Goal: Information Seeking & Learning: Find specific fact

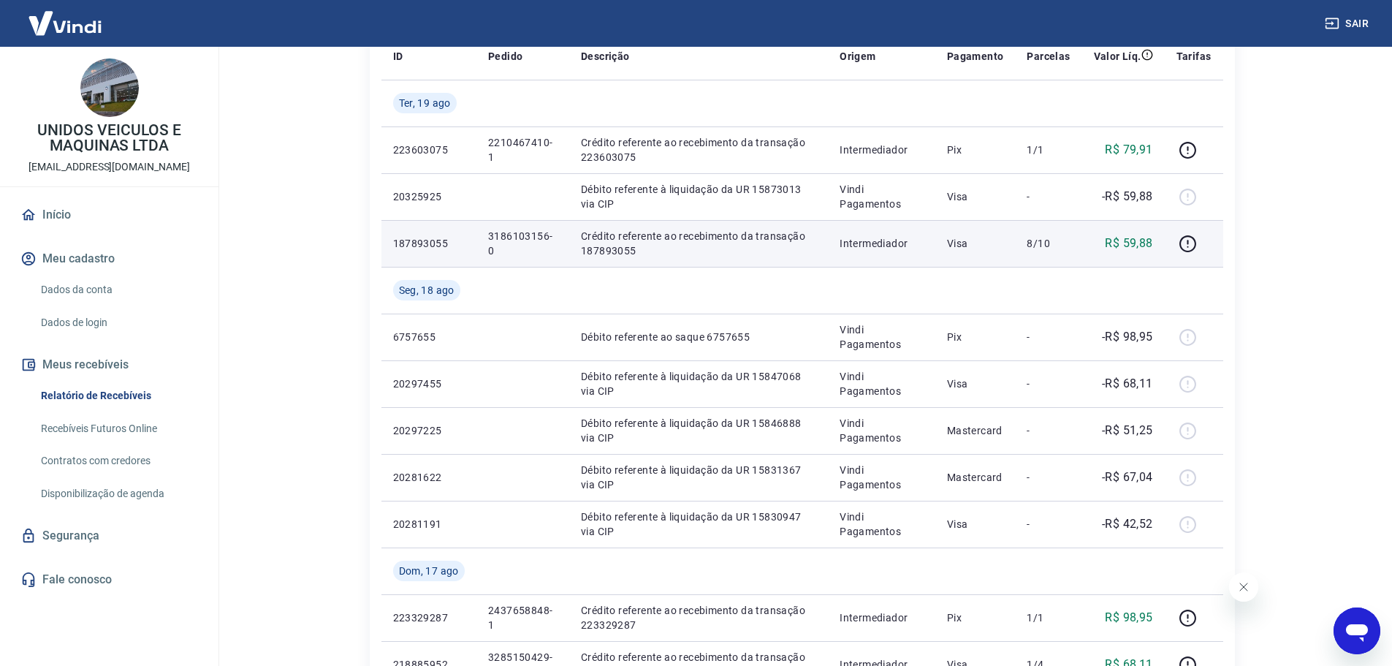
scroll to position [292, 0]
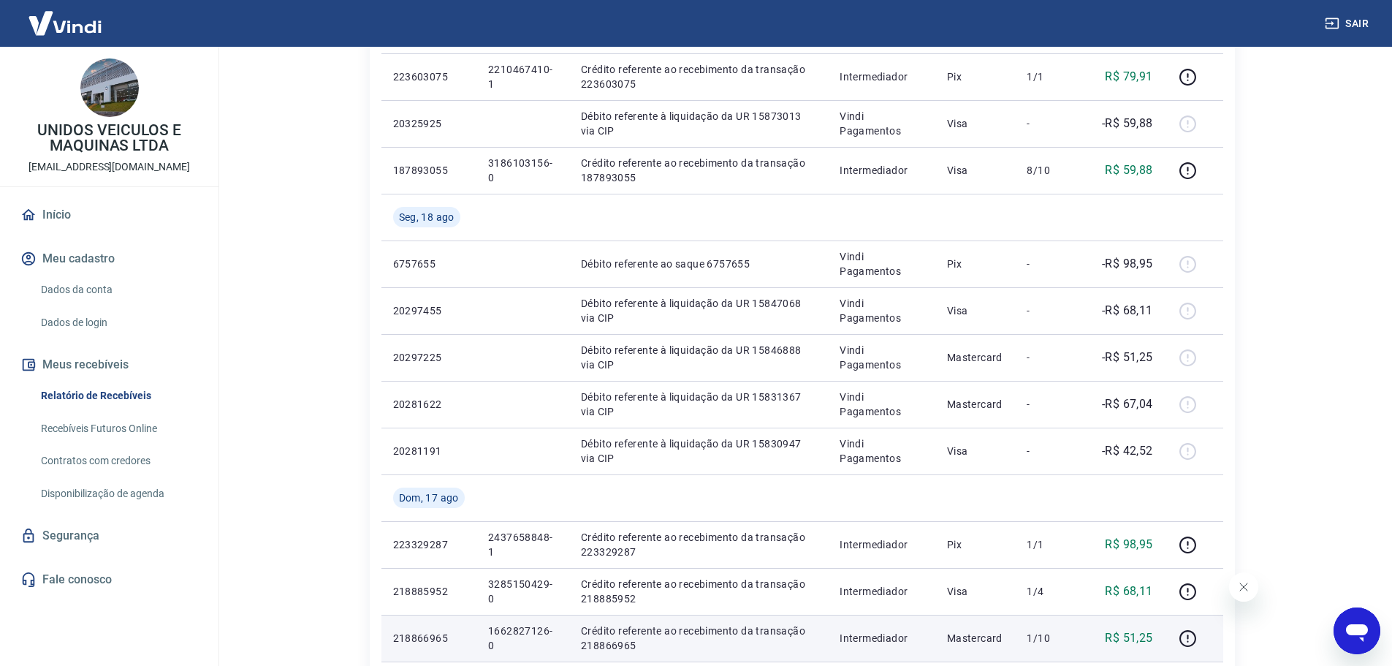
click at [526, 627] on p "1662827126-0" at bounding box center [522, 637] width 69 height 29
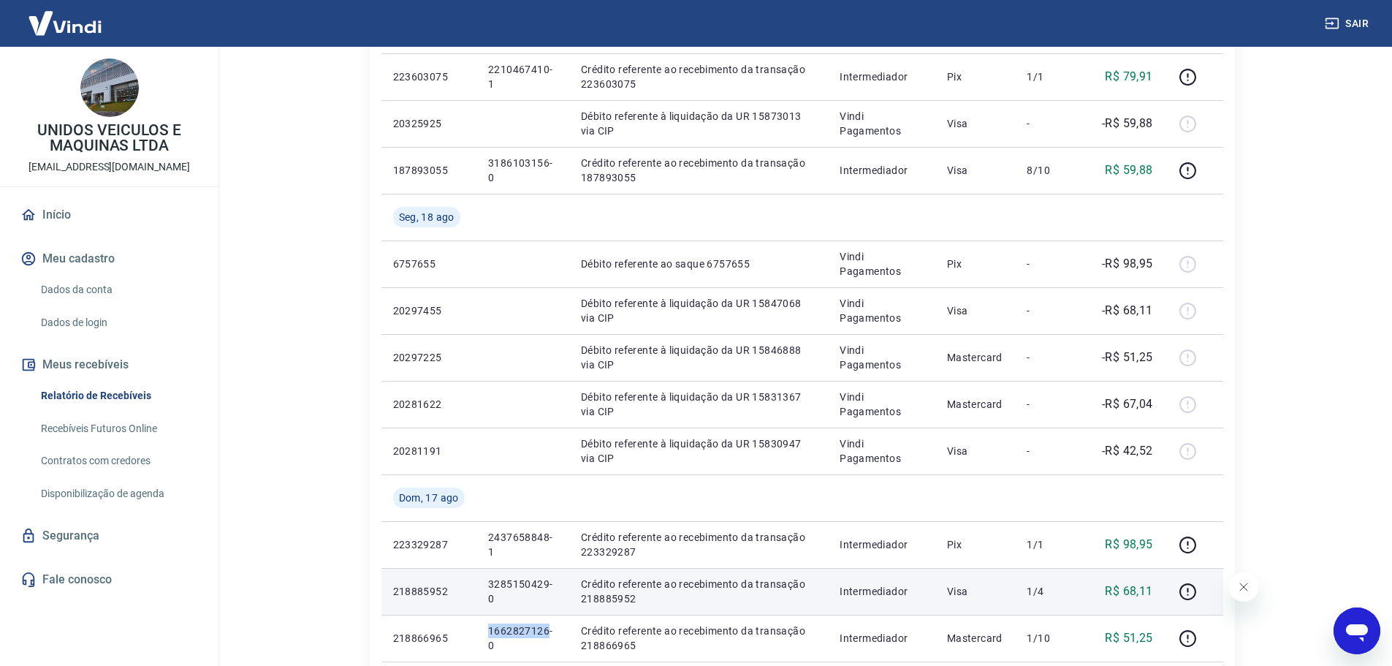
copy p "1662827126"
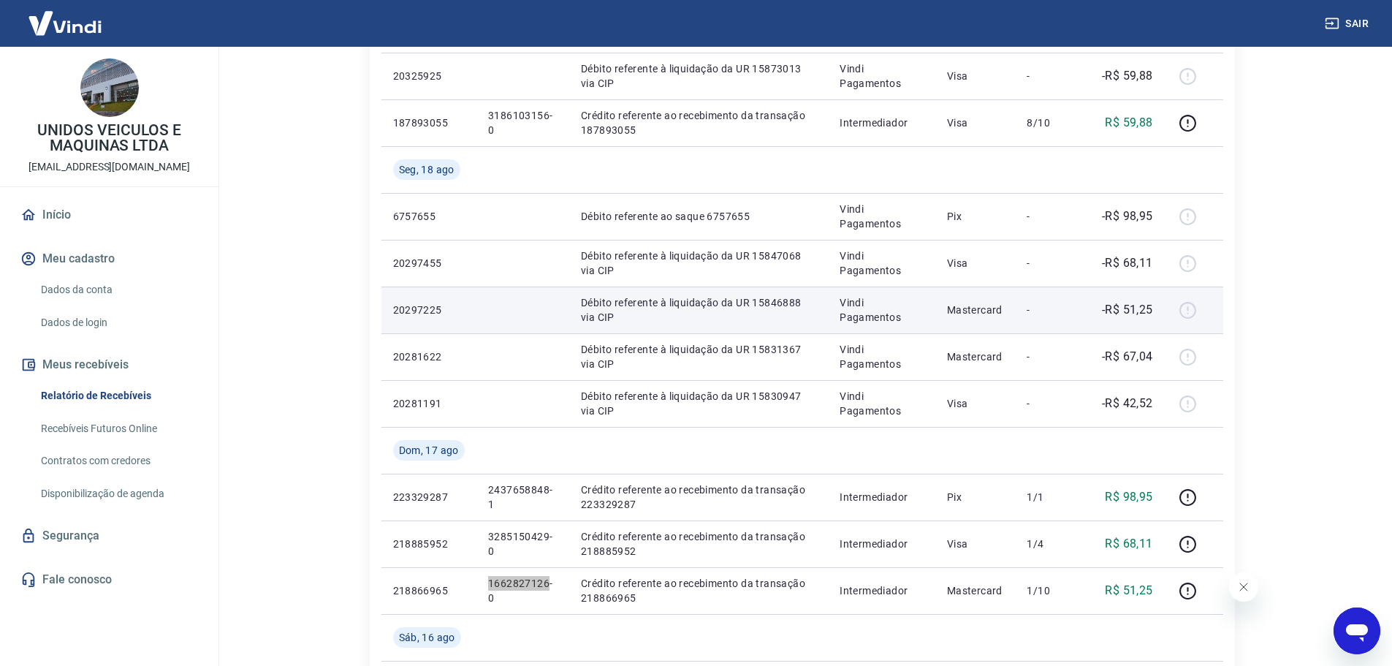
scroll to position [365, 0]
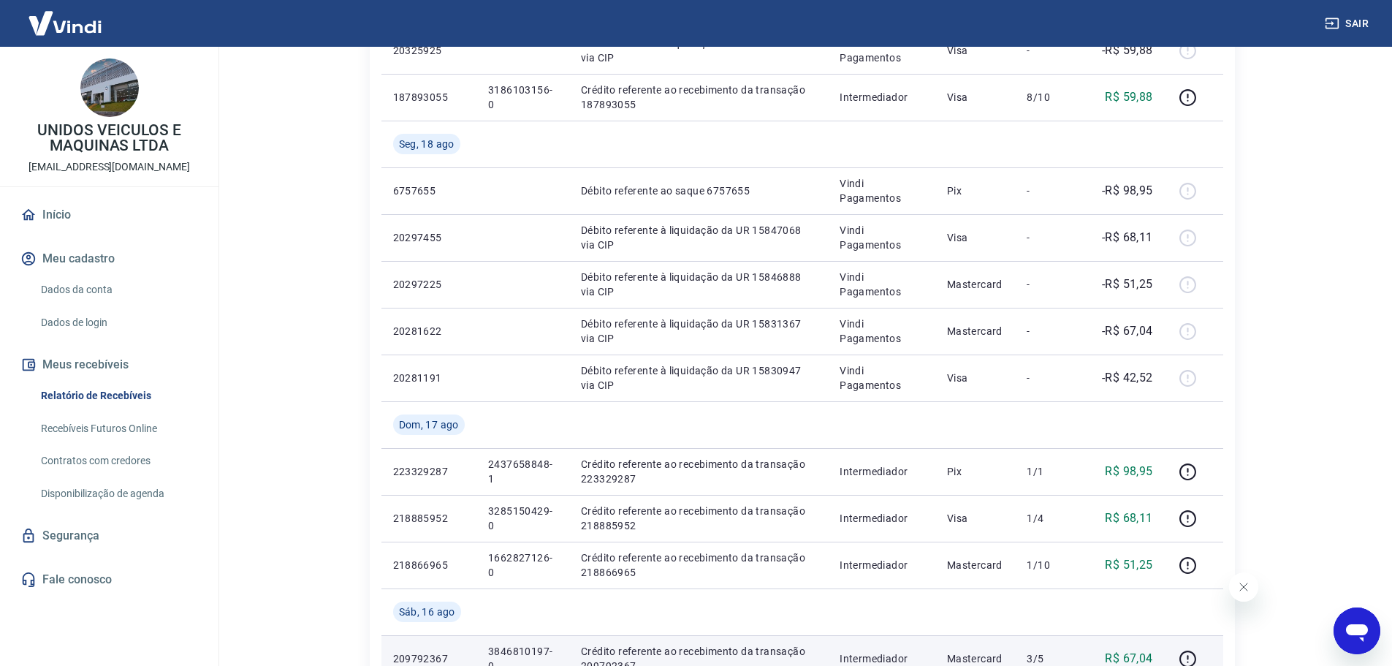
click at [500, 654] on p "3846810197-0" at bounding box center [522, 658] width 69 height 29
copy p "3846810197"
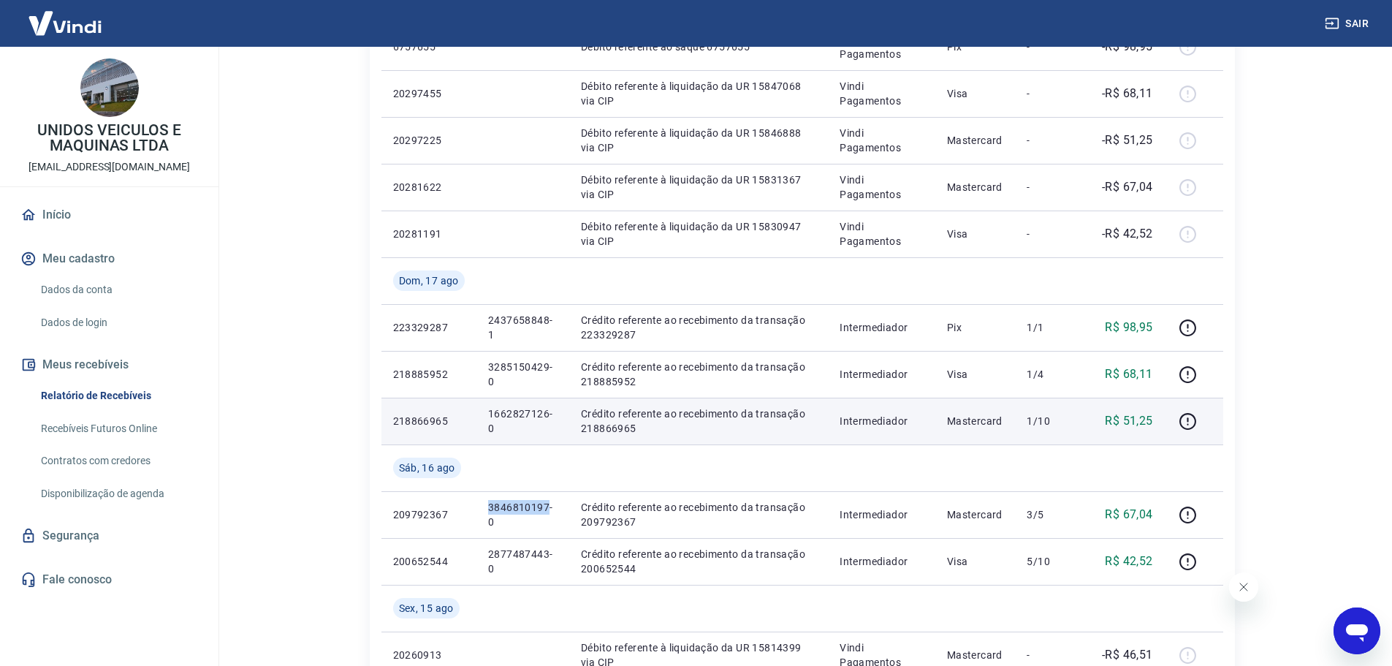
scroll to position [512, 0]
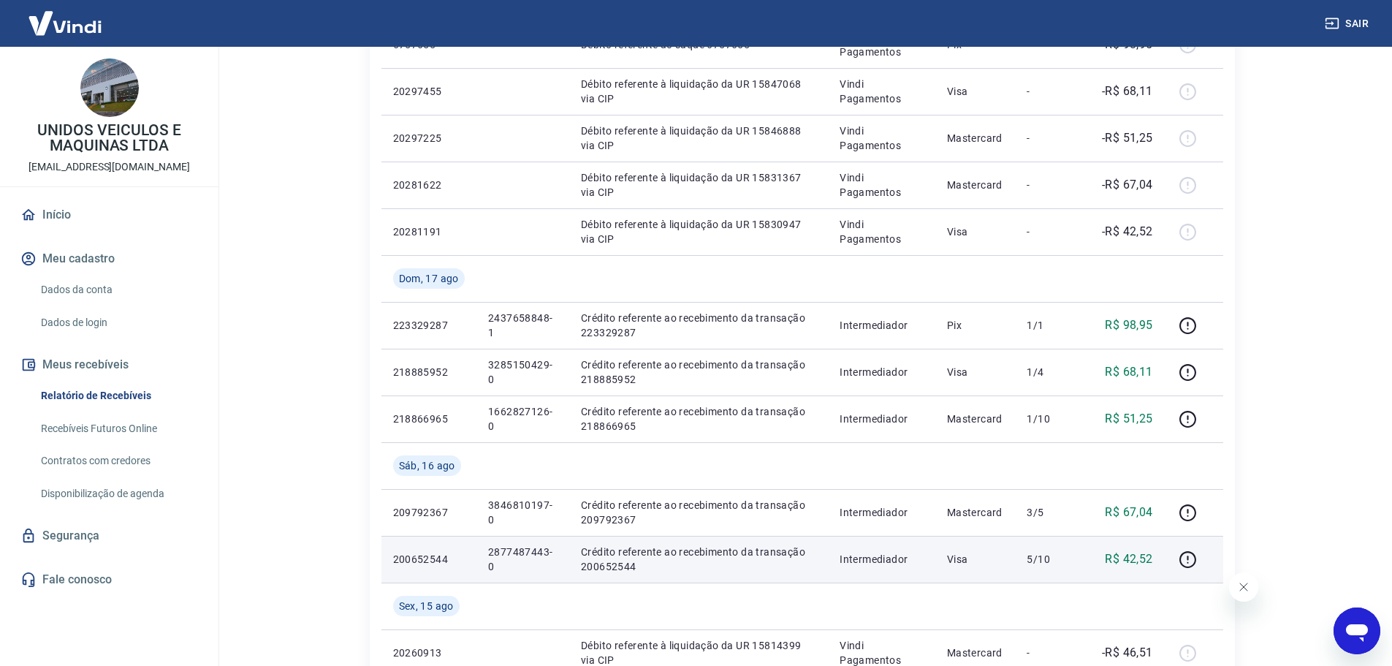
click at [499, 550] on p "2877487443-0" at bounding box center [522, 558] width 69 height 29
copy p "2877487443"
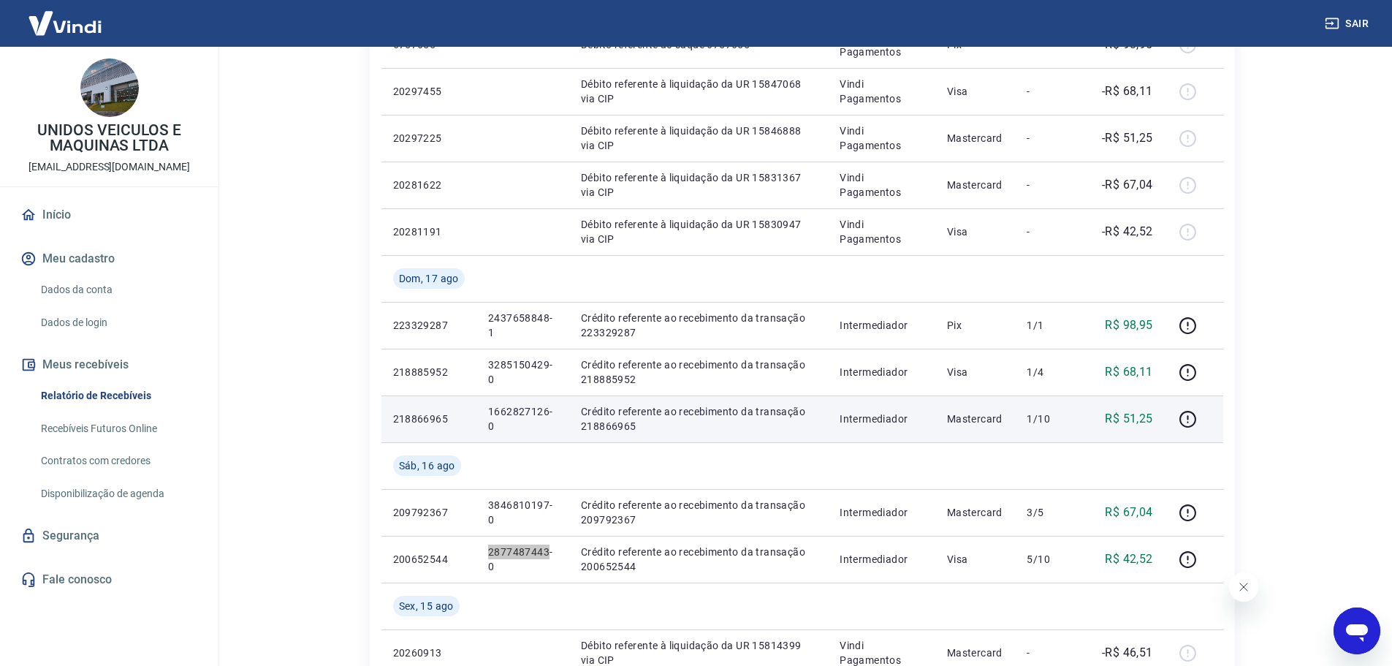
scroll to position [438, 0]
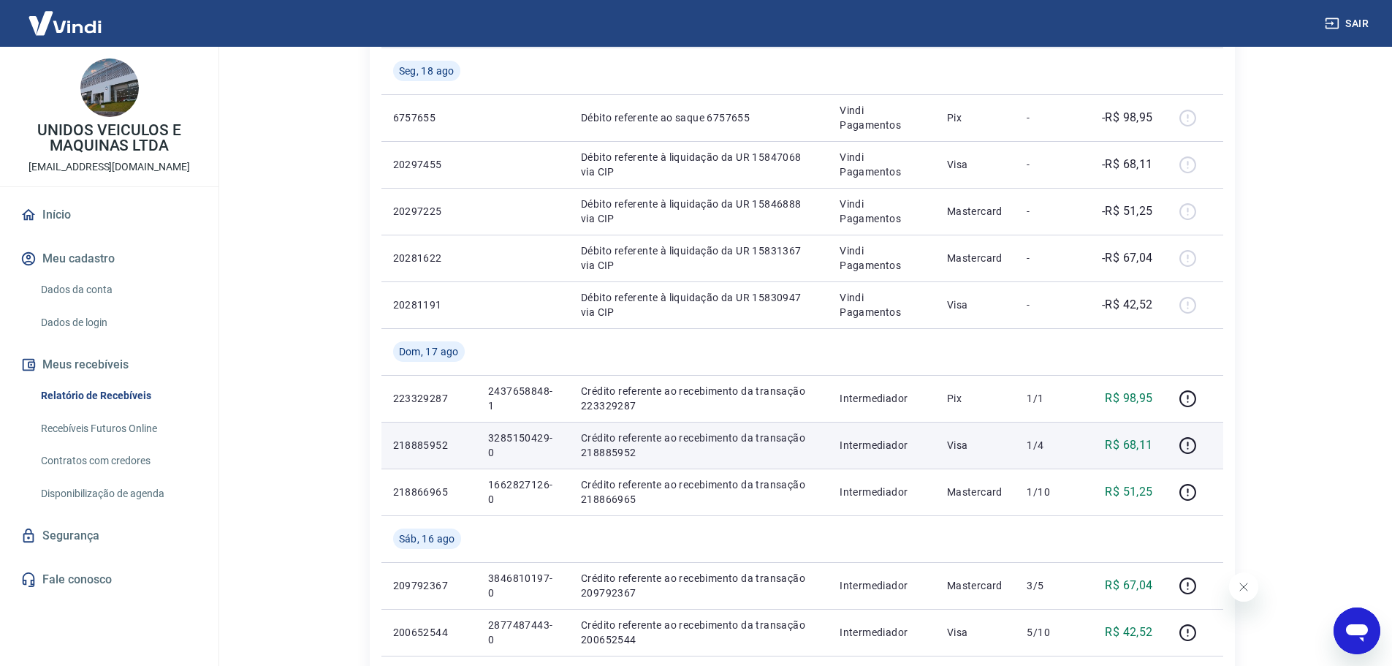
click at [514, 440] on p "3285150429-0" at bounding box center [522, 444] width 69 height 29
copy p "3285150429"
